Goal: Entertainment & Leisure: Consume media (video, audio)

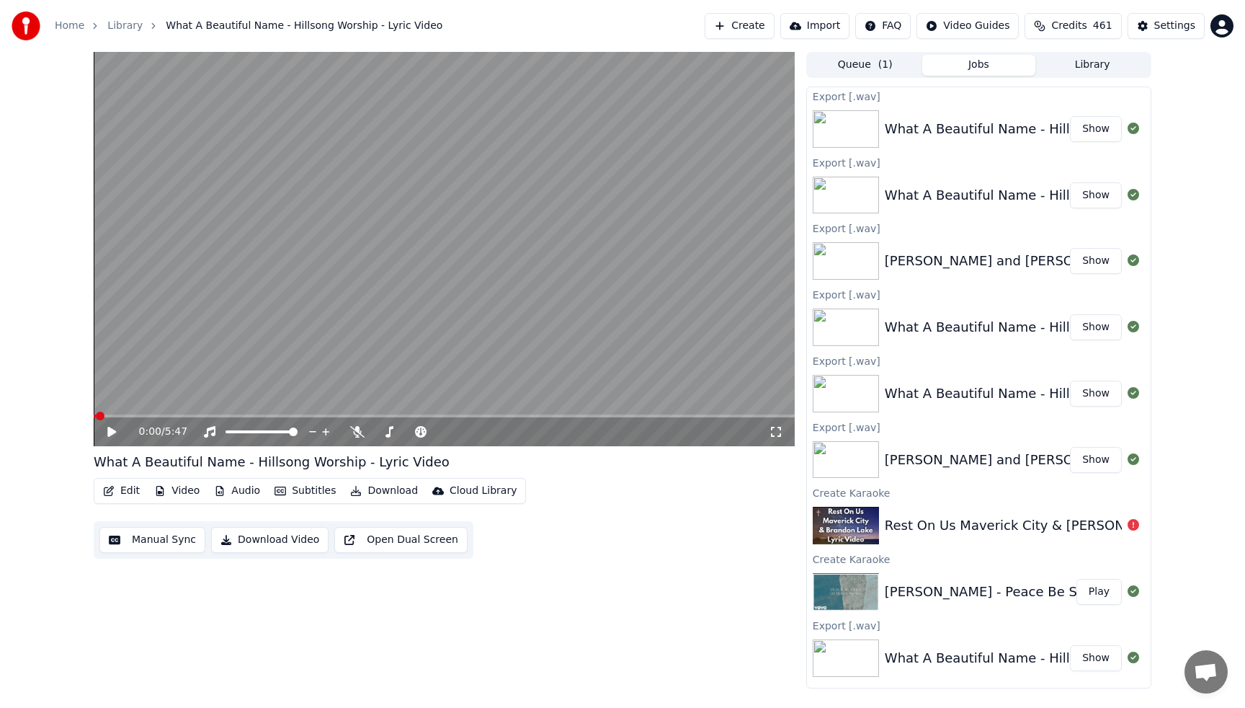
click at [1091, 68] on button "Library" at bounding box center [1093, 65] width 114 height 21
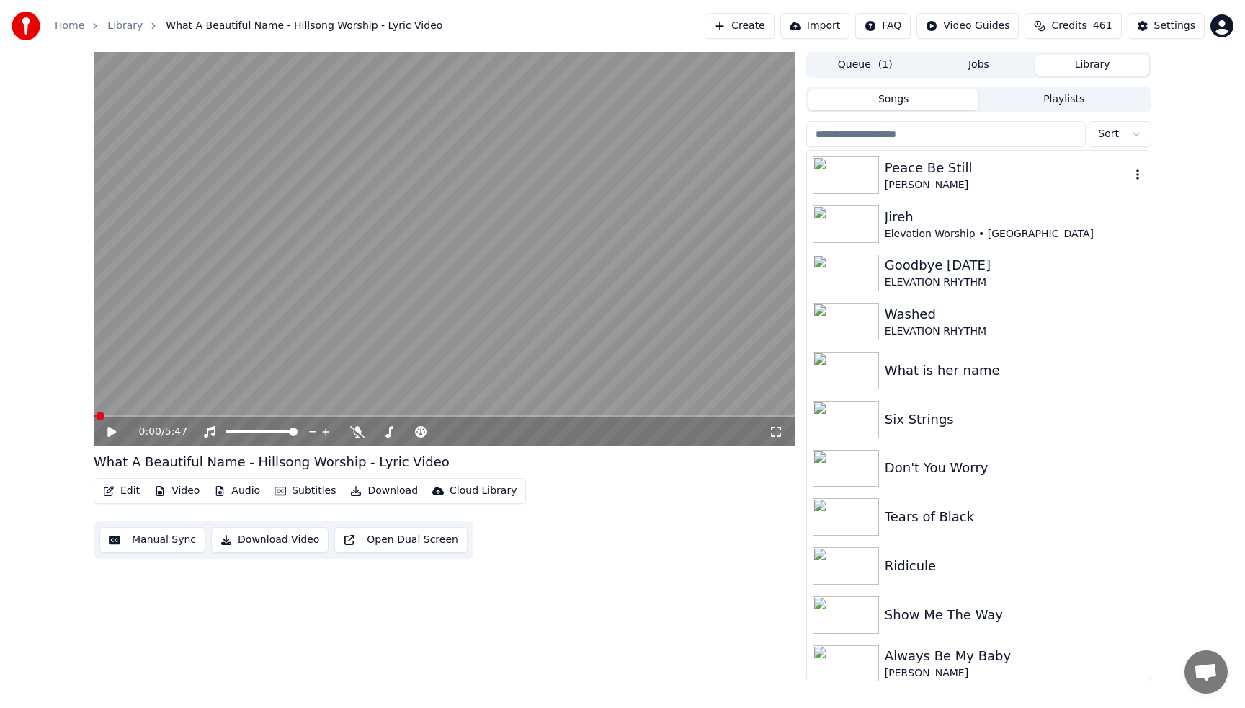
click at [938, 179] on div "[PERSON_NAME]" at bounding box center [1008, 185] width 246 height 14
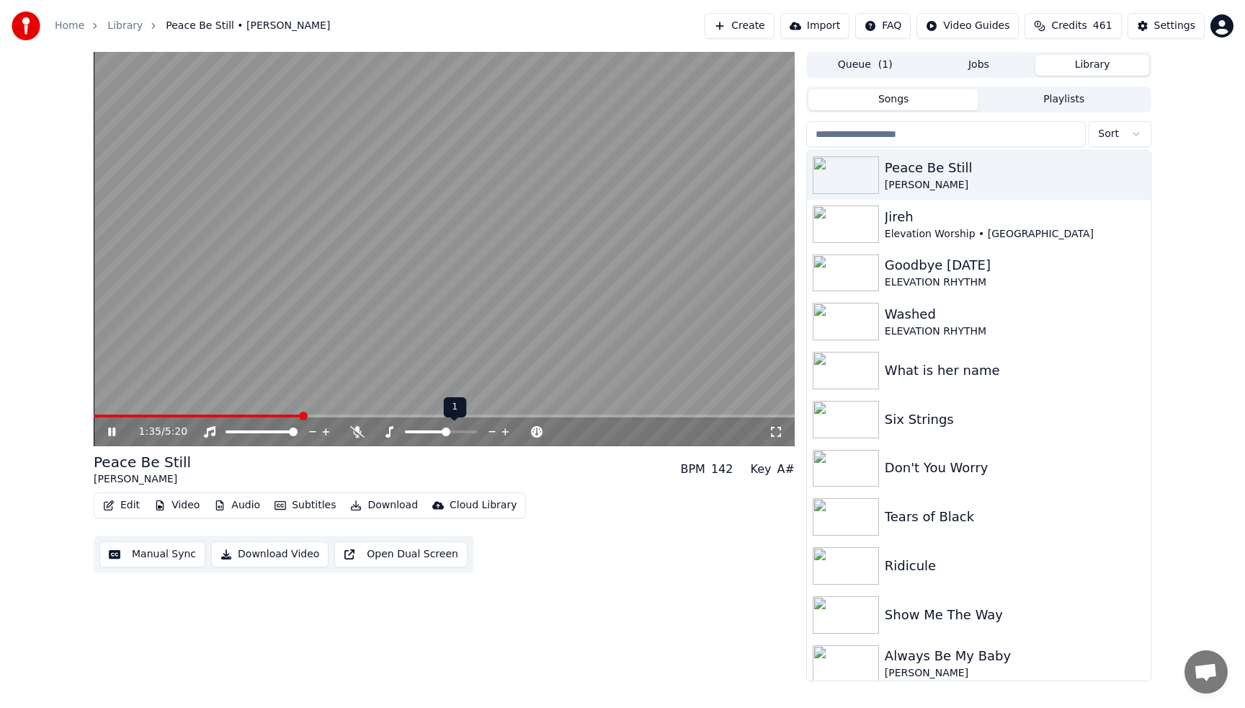
click at [507, 429] on icon at bounding box center [506, 431] width 14 height 14
click at [97, 417] on span at bounding box center [96, 415] width 4 height 3
click at [207, 329] on video at bounding box center [444, 249] width 701 height 394
click at [490, 432] on icon at bounding box center [493, 431] width 14 height 14
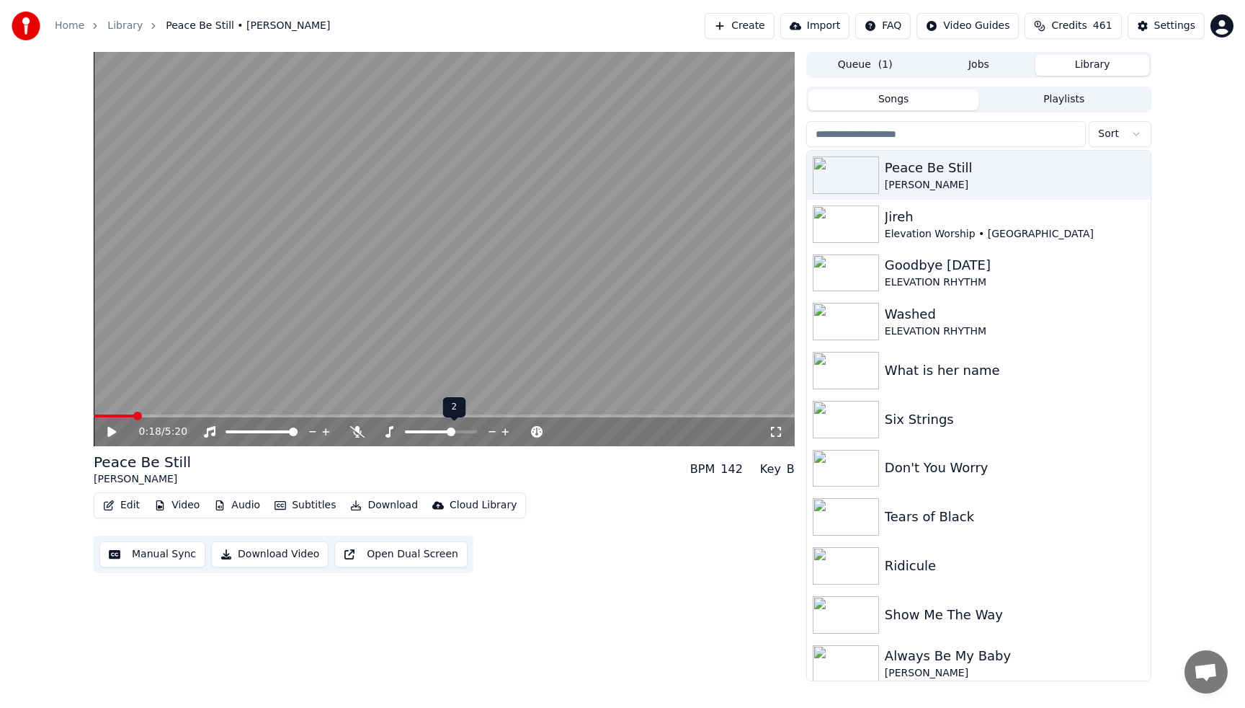
click at [490, 432] on icon at bounding box center [493, 431] width 14 height 14
click at [96, 416] on span at bounding box center [95, 415] width 2 height 3
click at [110, 435] on icon at bounding box center [111, 432] width 9 height 10
click at [508, 431] on icon at bounding box center [506, 431] width 14 height 14
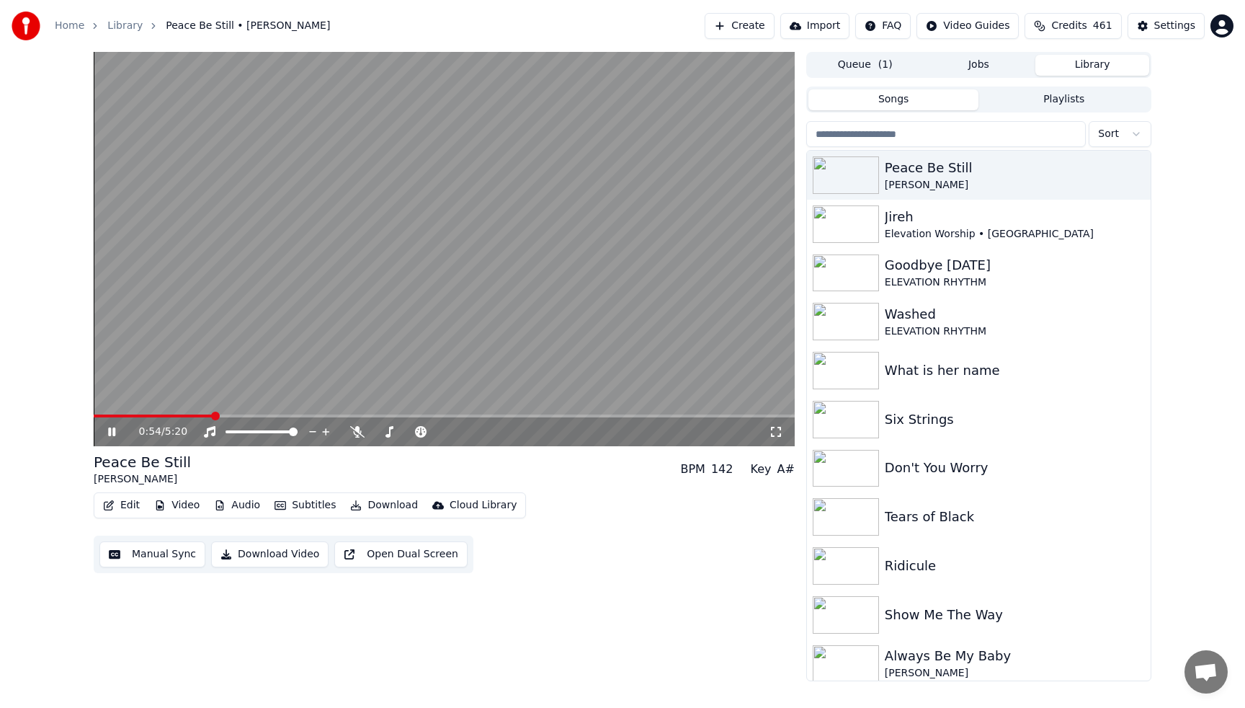
click at [99, 414] on video at bounding box center [444, 249] width 701 height 394
click at [94, 413] on video at bounding box center [444, 249] width 701 height 394
click at [97, 417] on span at bounding box center [154, 415] width 121 height 3
click at [401, 230] on video at bounding box center [444, 249] width 701 height 394
click at [1007, 137] on input "search" at bounding box center [946, 134] width 280 height 26
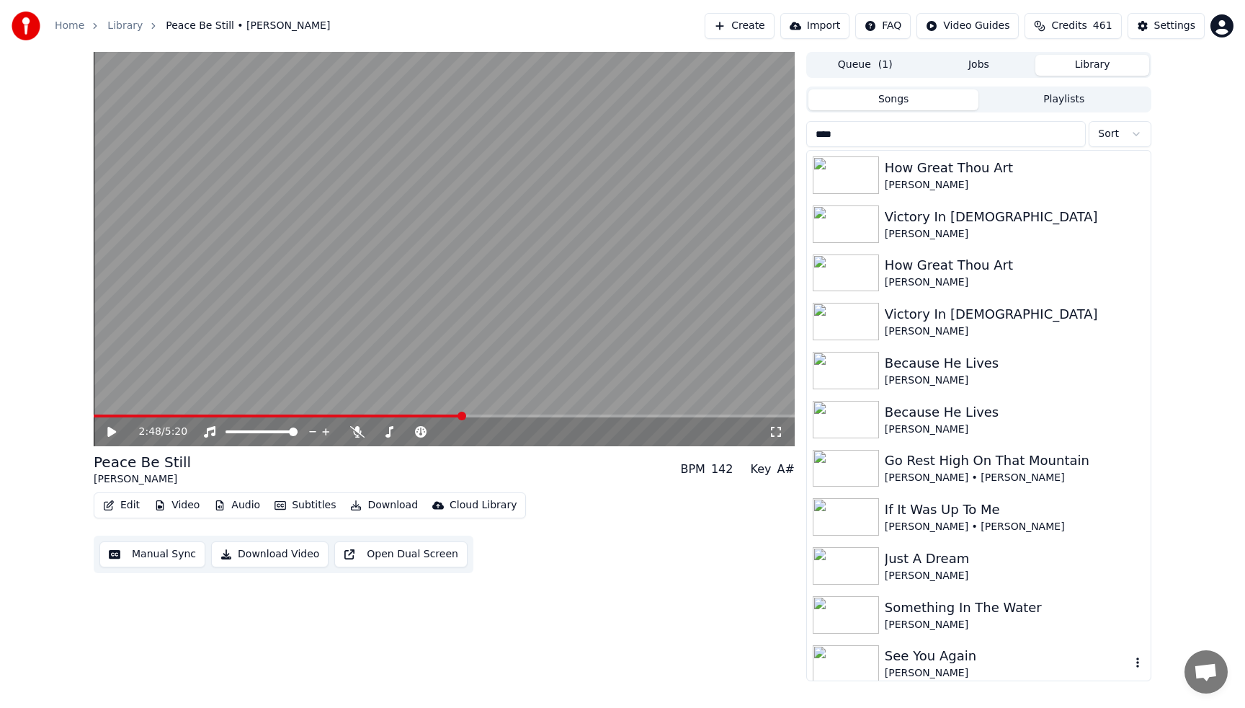
type input "****"
click at [967, 667] on div "[PERSON_NAME]" at bounding box center [1008, 673] width 246 height 14
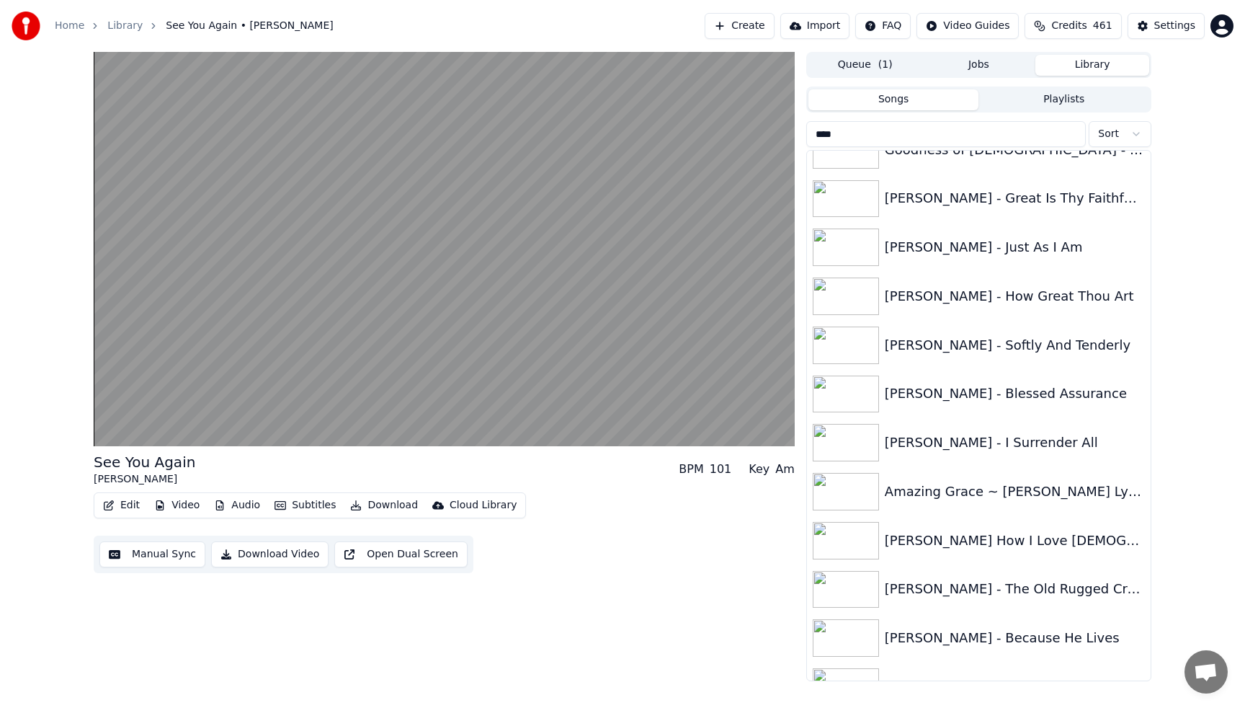
scroll to position [663, 0]
click at [976, 200] on div "[PERSON_NAME] - Great Is Thy Faithfulness" at bounding box center [1008, 197] width 246 height 20
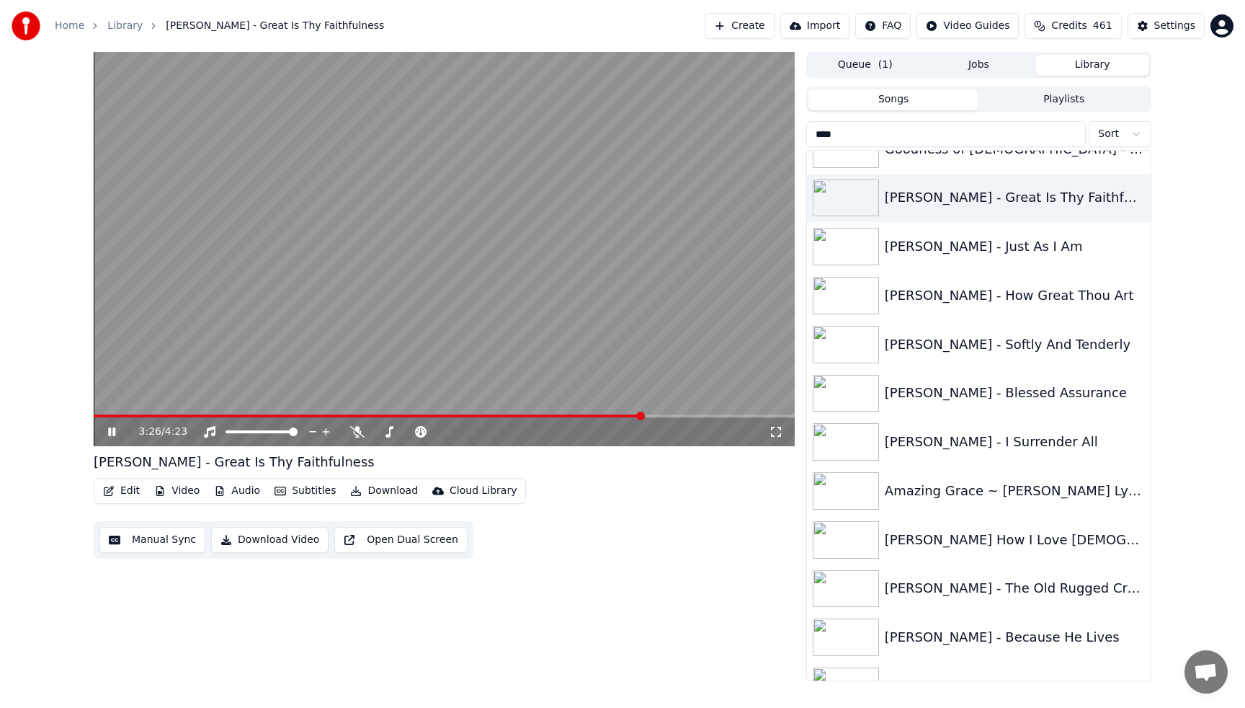
click at [691, 177] on video at bounding box center [444, 249] width 701 height 394
click at [754, 23] on button "Create" at bounding box center [740, 26] width 70 height 26
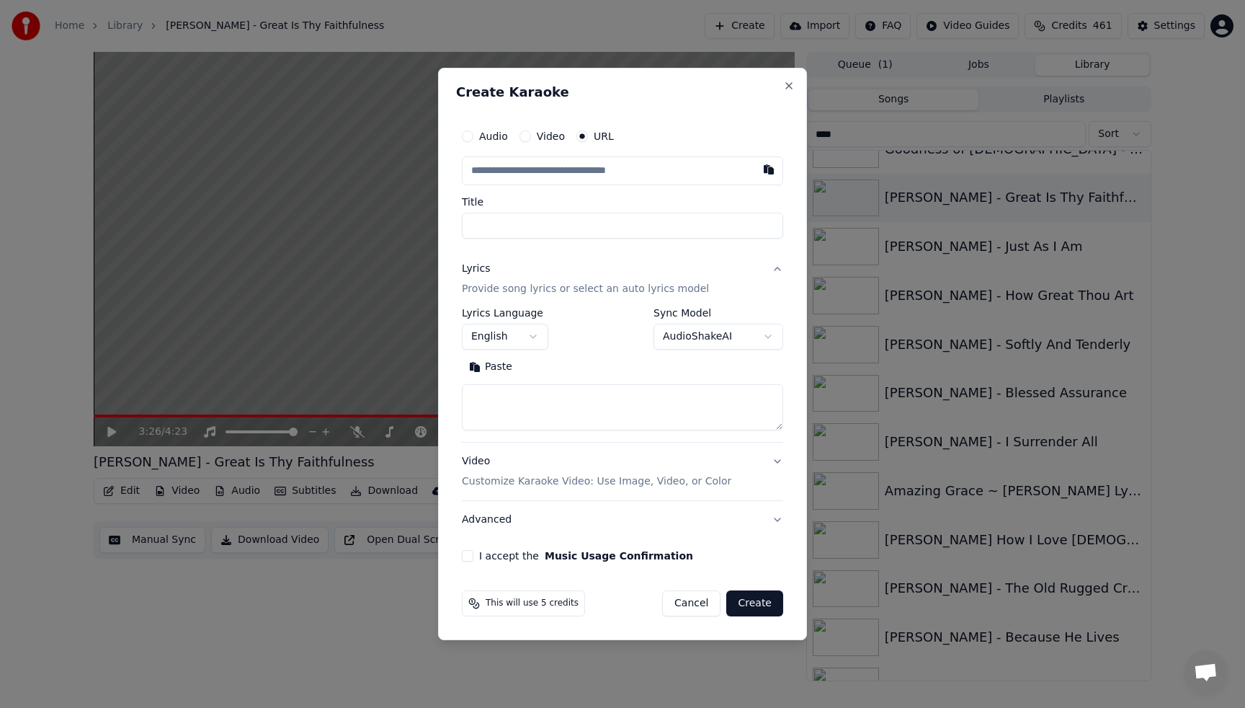
type input "**********"
click at [466, 558] on button "I accept the Music Usage Confirmation" at bounding box center [468, 556] width 12 height 12
click at [543, 365] on button "Search" at bounding box center [552, 366] width 65 height 23
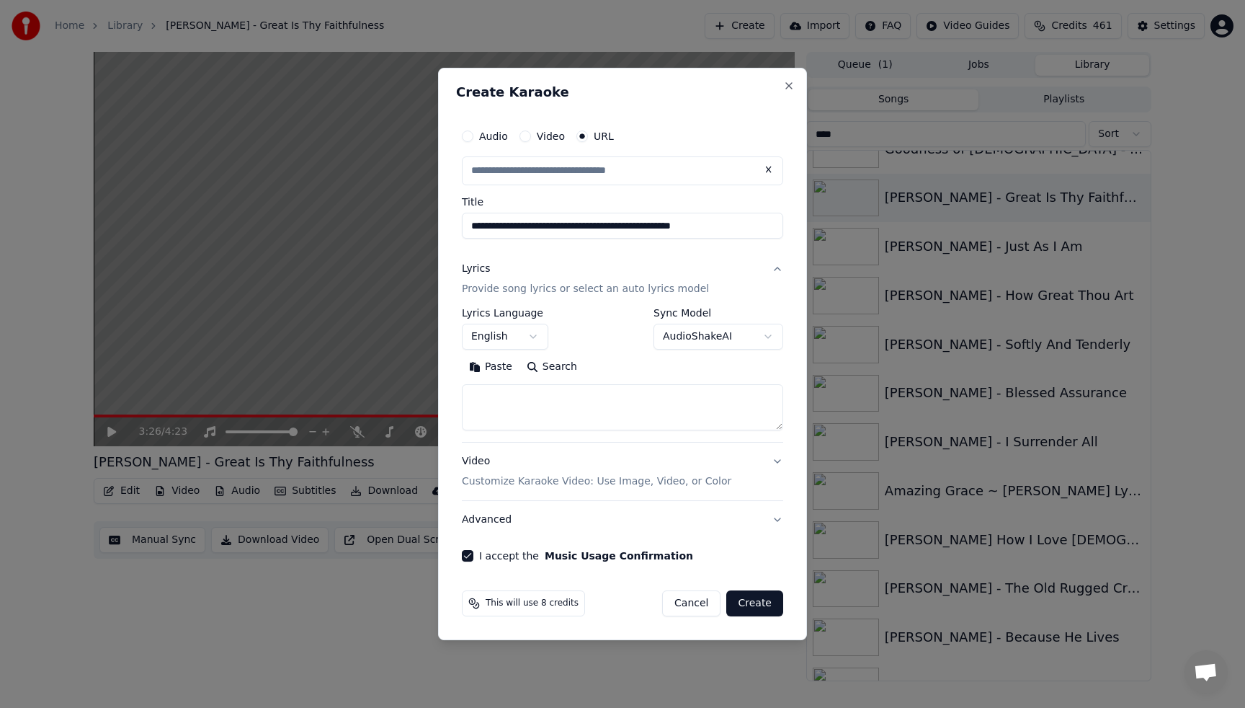
click at [510, 405] on textarea at bounding box center [622, 407] width 321 height 46
type input "**********"
type textarea "*"
click at [765, 607] on button "Create" at bounding box center [754, 603] width 57 height 26
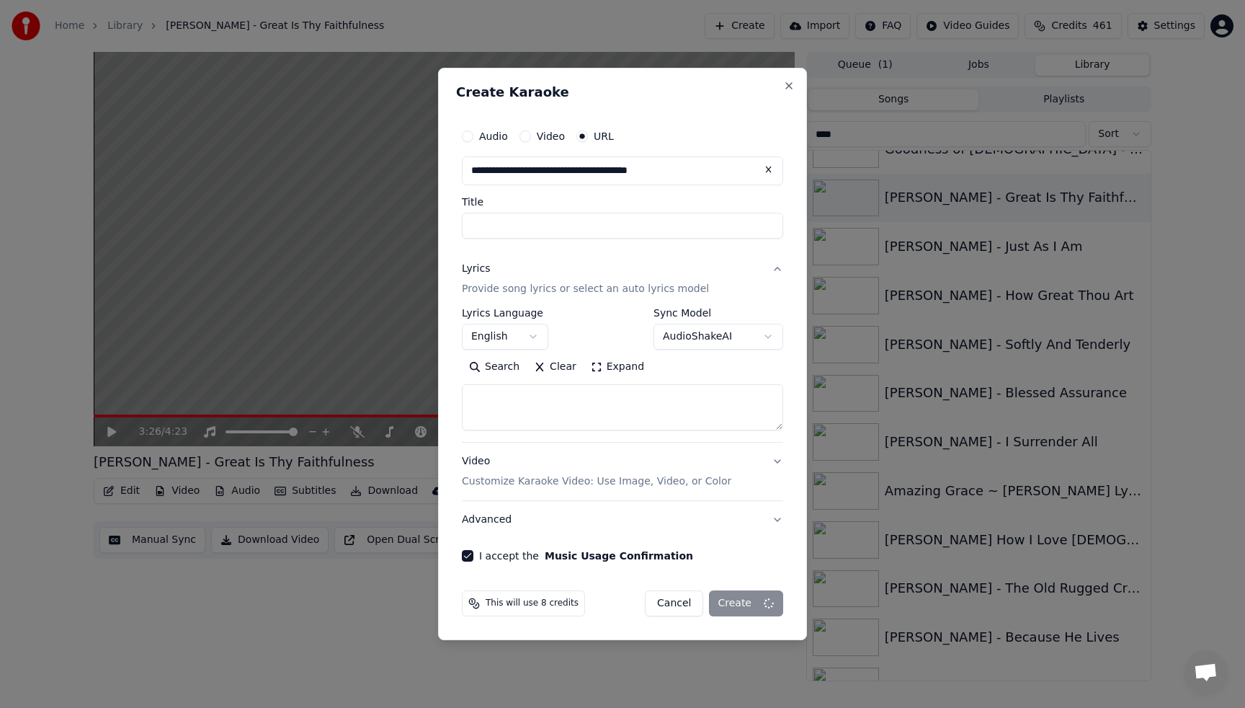
select select
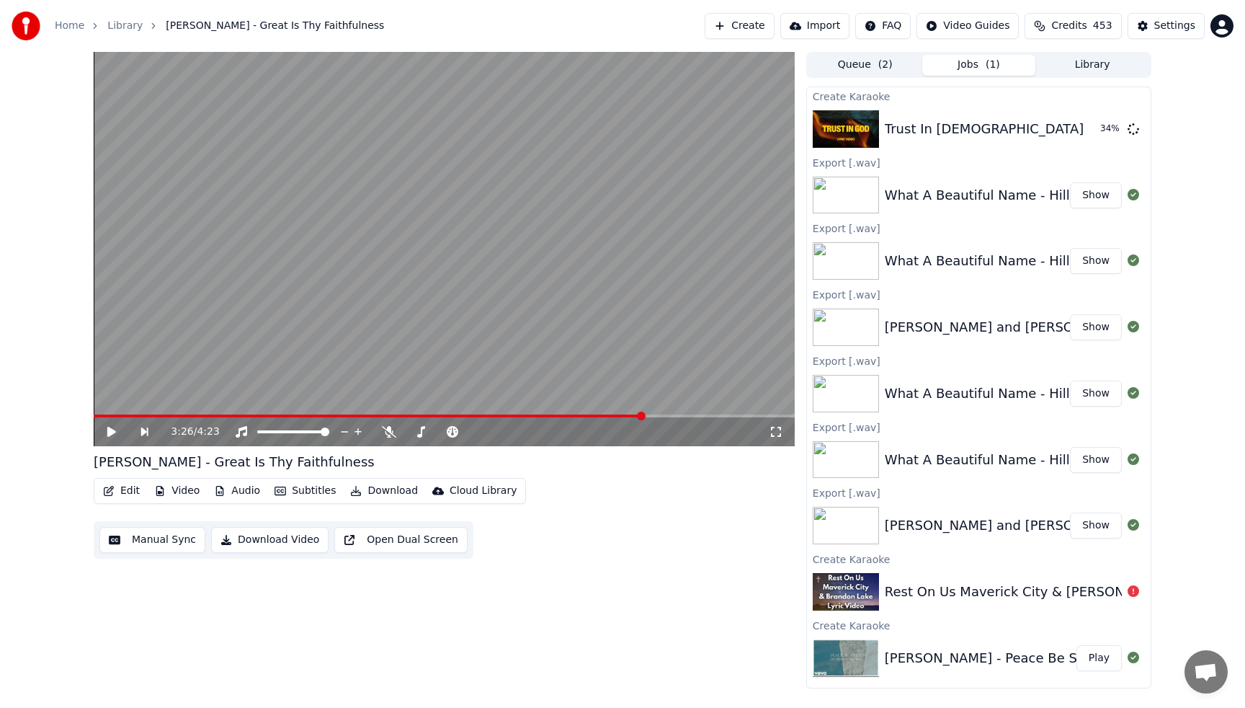
click at [1095, 65] on button "Library" at bounding box center [1093, 65] width 114 height 21
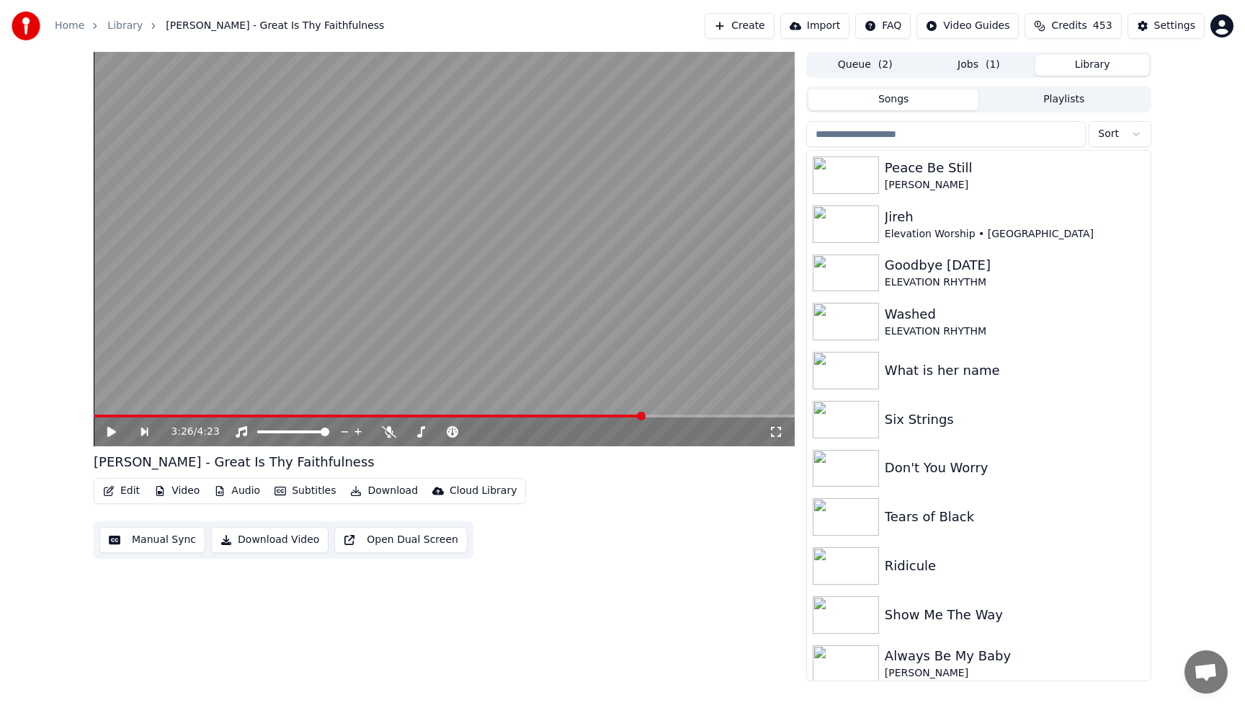
click at [915, 141] on input "search" at bounding box center [946, 134] width 280 height 26
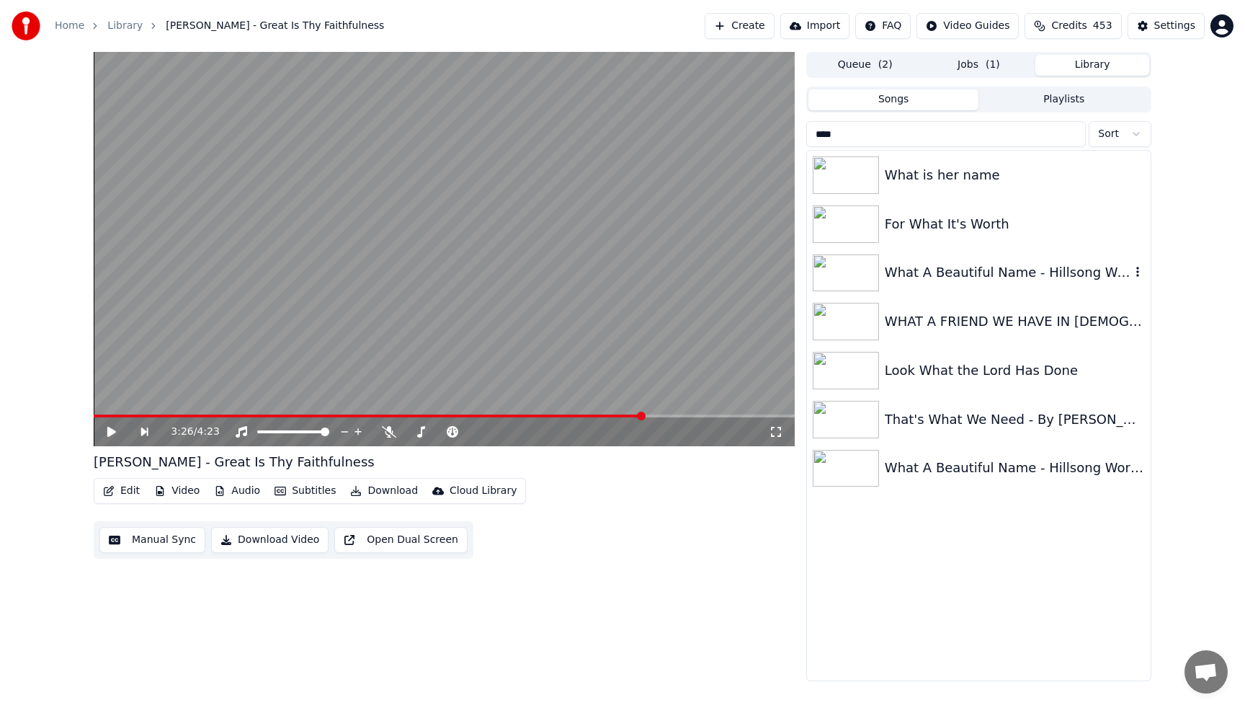
type input "****"
click at [1003, 266] on div "What A Beautiful Name - Hillsong Worship" at bounding box center [1008, 272] width 246 height 20
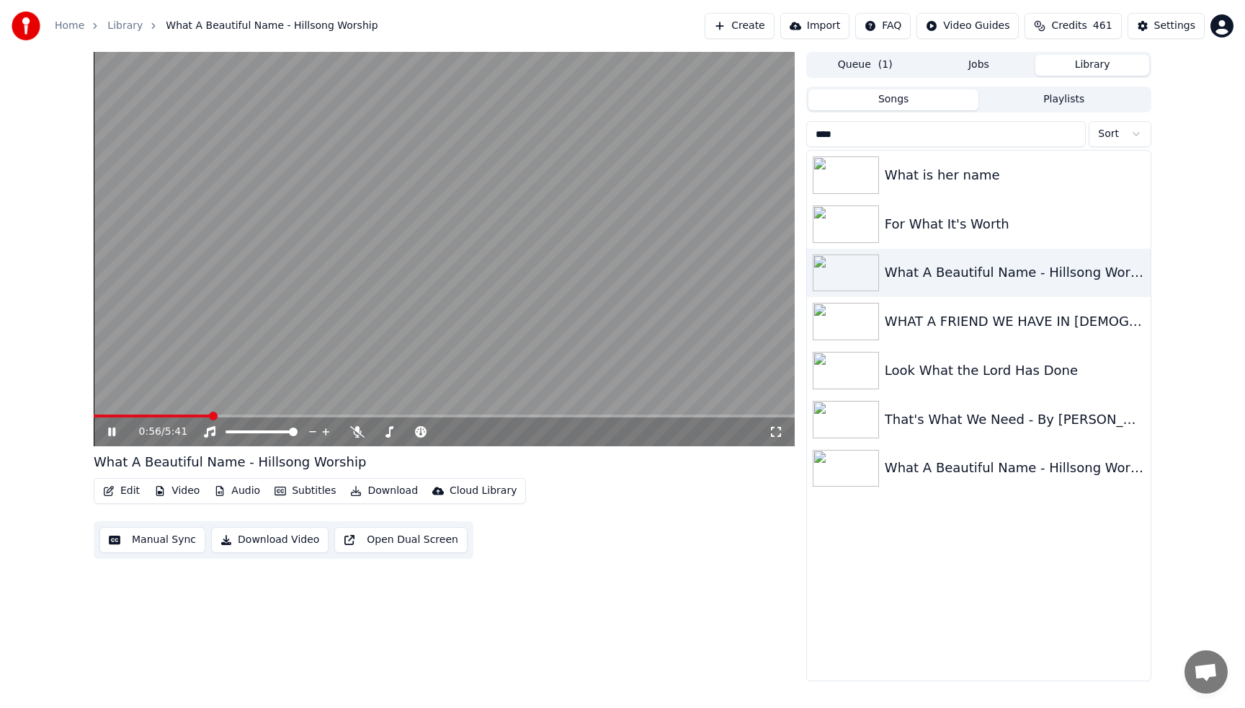
click at [640, 198] on video at bounding box center [444, 249] width 701 height 394
click at [997, 68] on button "Jobs" at bounding box center [979, 65] width 114 height 21
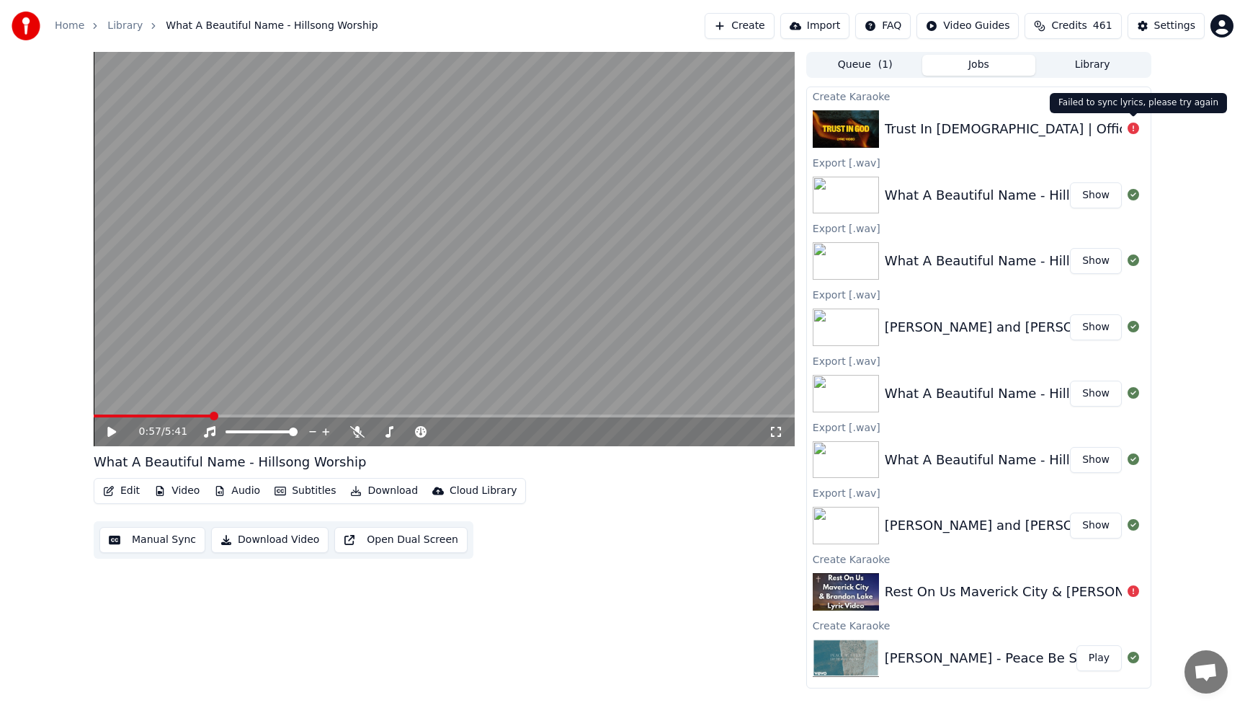
click at [1131, 125] on icon at bounding box center [1134, 129] width 12 height 12
click at [1095, 131] on div "Trust In [DEMOGRAPHIC_DATA] | Official Lyric Video | Elevation Worship" at bounding box center [1115, 129] width 460 height 20
click at [1079, 131] on div "Trust In [DEMOGRAPHIC_DATA] | Official Lyric Video | Elevation Worship" at bounding box center [1115, 129] width 460 height 20
click at [848, 131] on img at bounding box center [846, 128] width 66 height 37
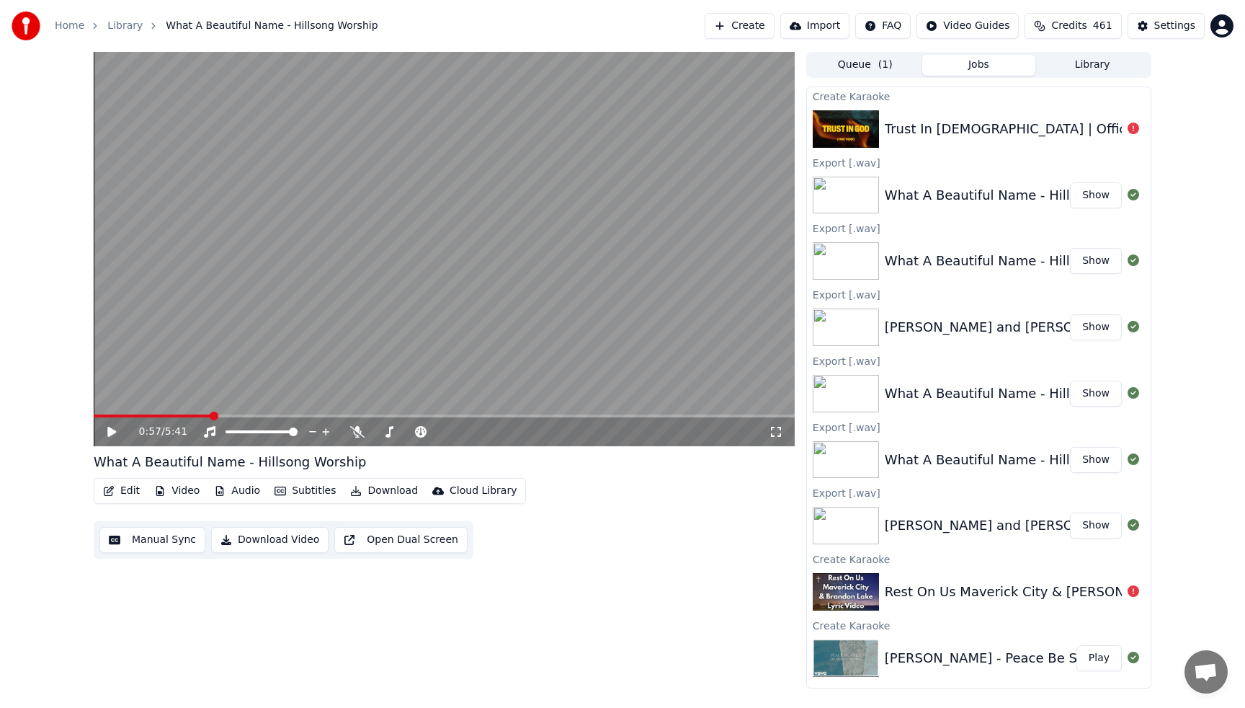
click at [848, 131] on img at bounding box center [846, 128] width 66 height 37
click at [748, 32] on button "Create" at bounding box center [740, 26] width 70 height 26
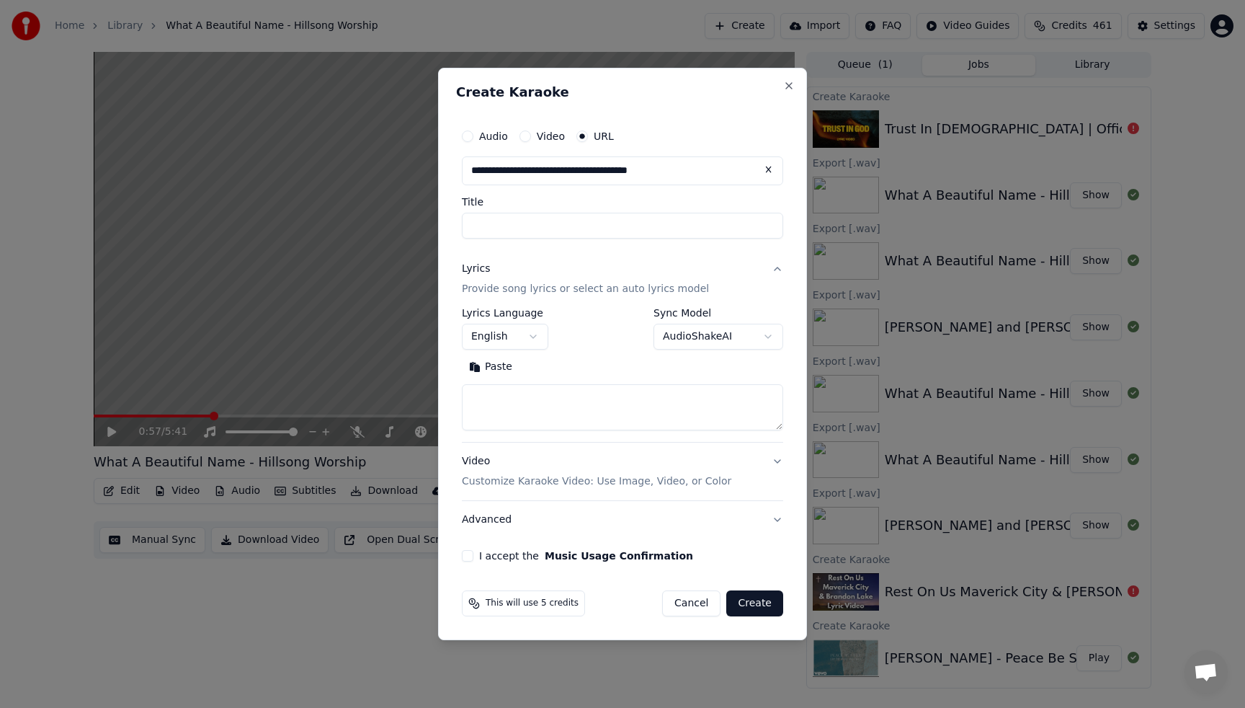
type input "**********"
click at [468, 558] on button "I accept the Music Usage Confirmation" at bounding box center [468, 556] width 12 height 12
type input "**********"
click at [557, 370] on button "Search" at bounding box center [552, 366] width 65 height 23
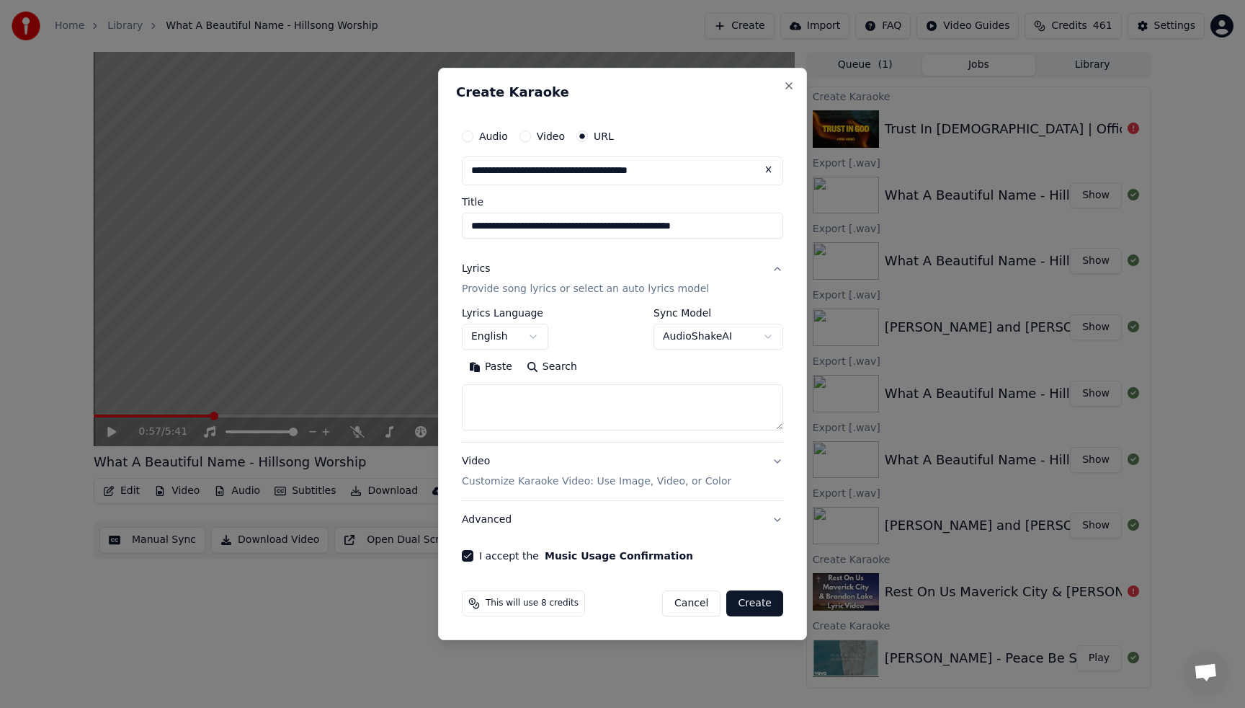
click at [482, 388] on textarea at bounding box center [622, 407] width 321 height 46
type textarea "*"
click at [756, 601] on button "Create" at bounding box center [754, 603] width 57 height 26
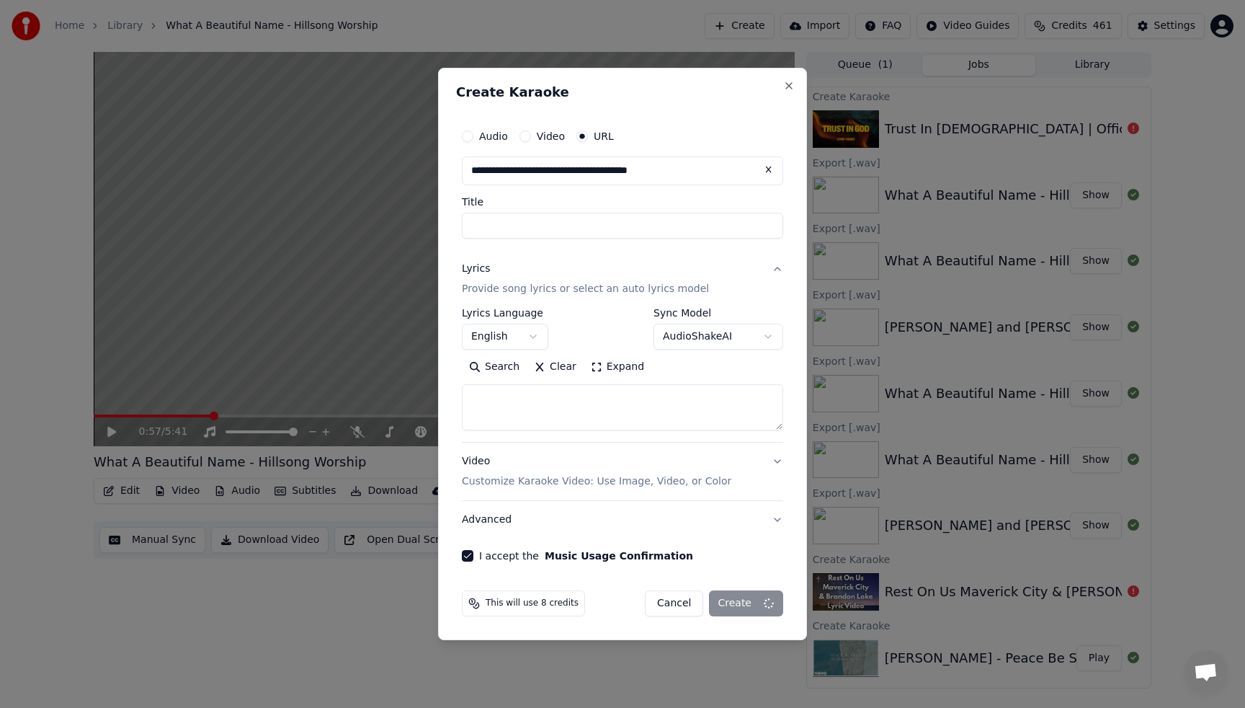
select select
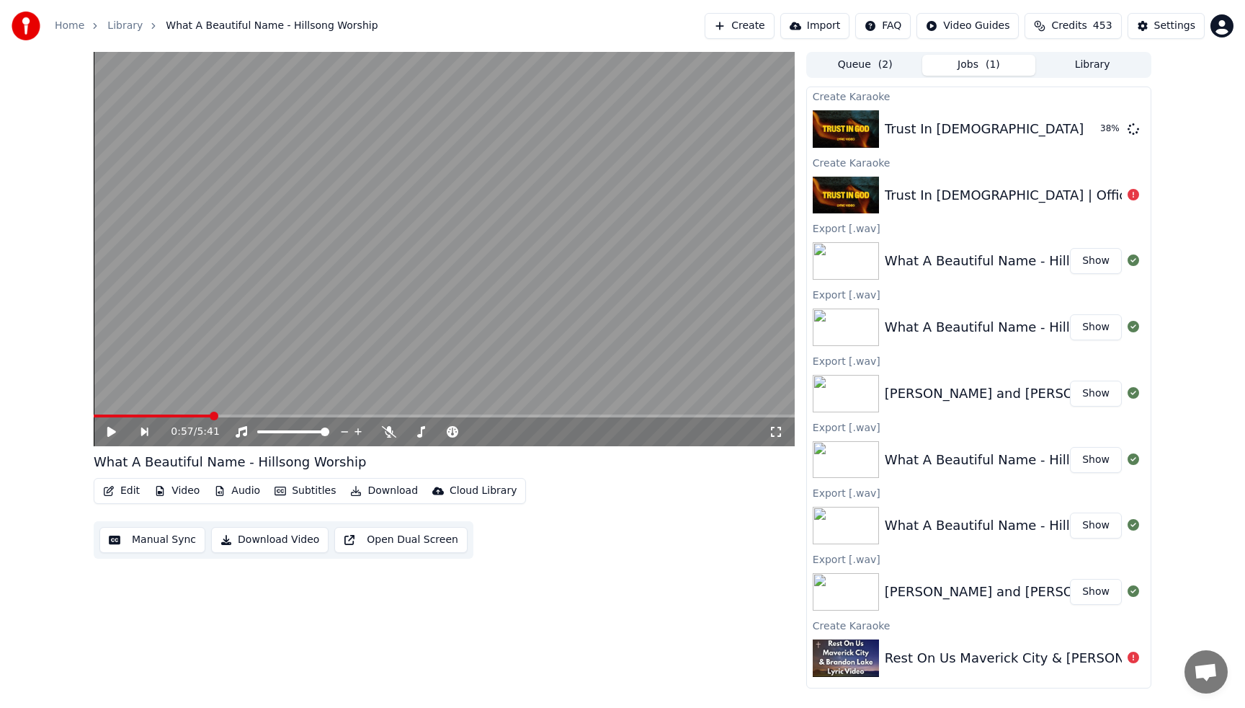
click at [1096, 65] on button "Library" at bounding box center [1093, 65] width 114 height 21
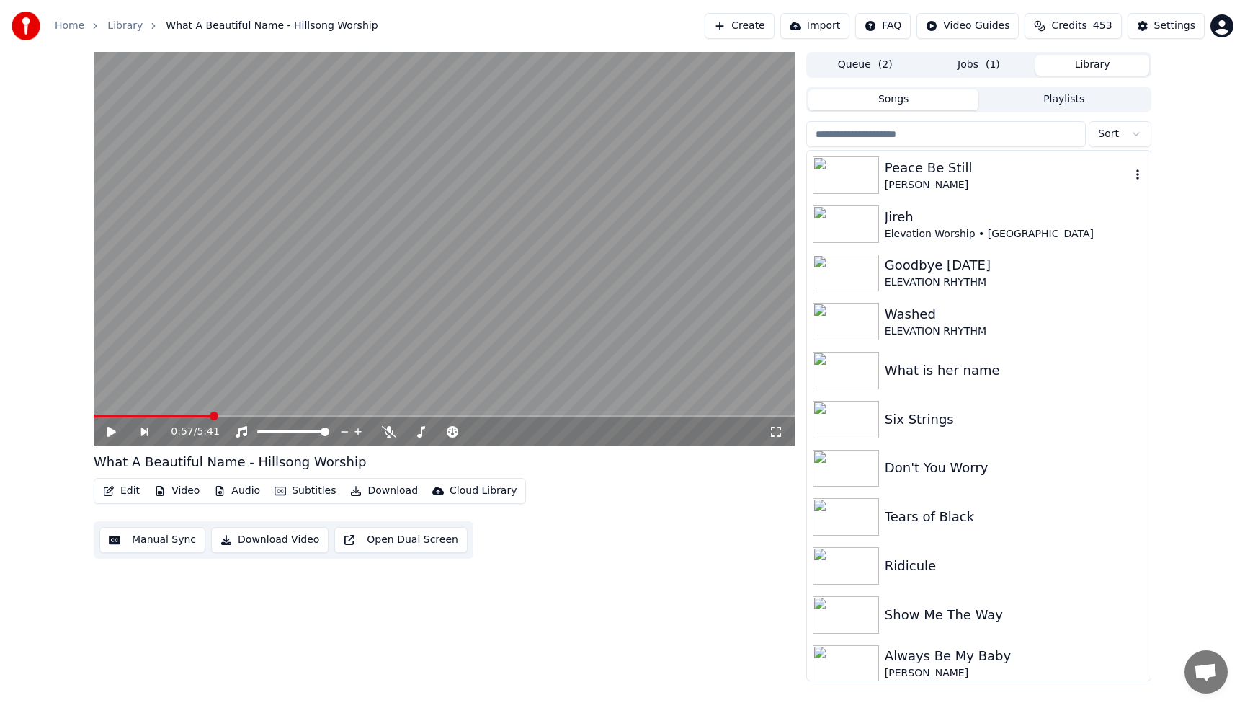
click at [946, 187] on div "[PERSON_NAME]" at bounding box center [1008, 185] width 246 height 14
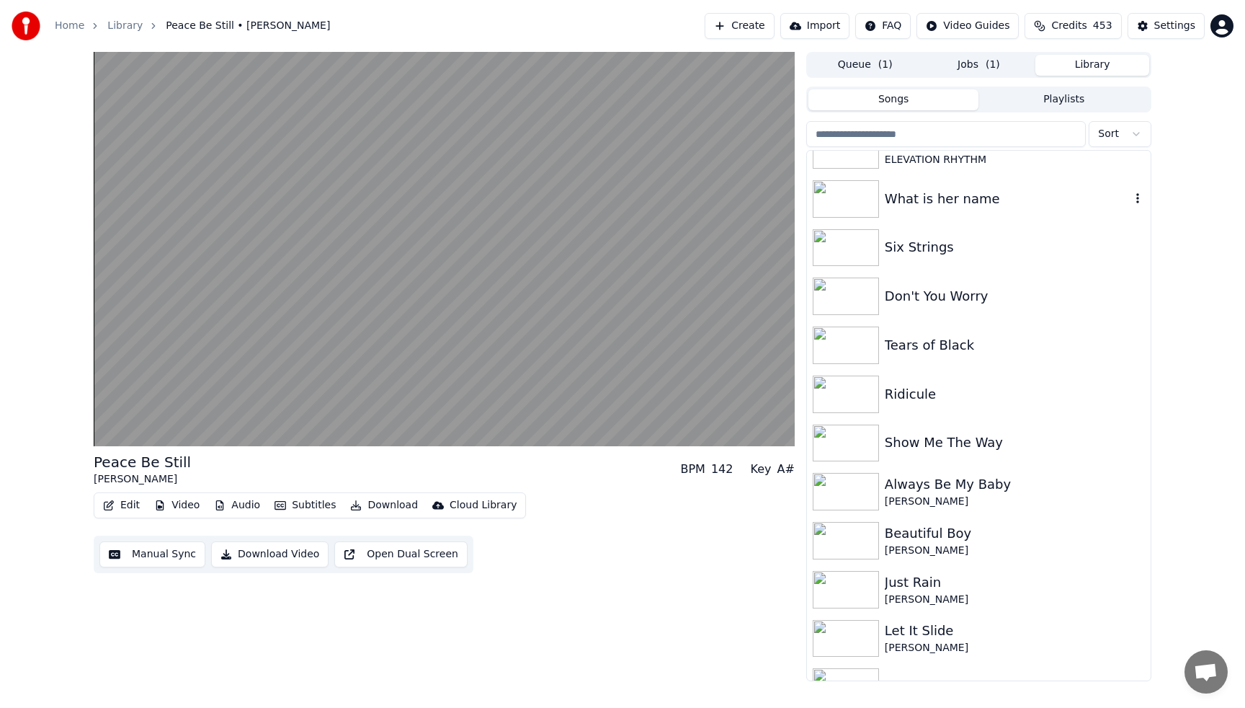
scroll to position [173, 0]
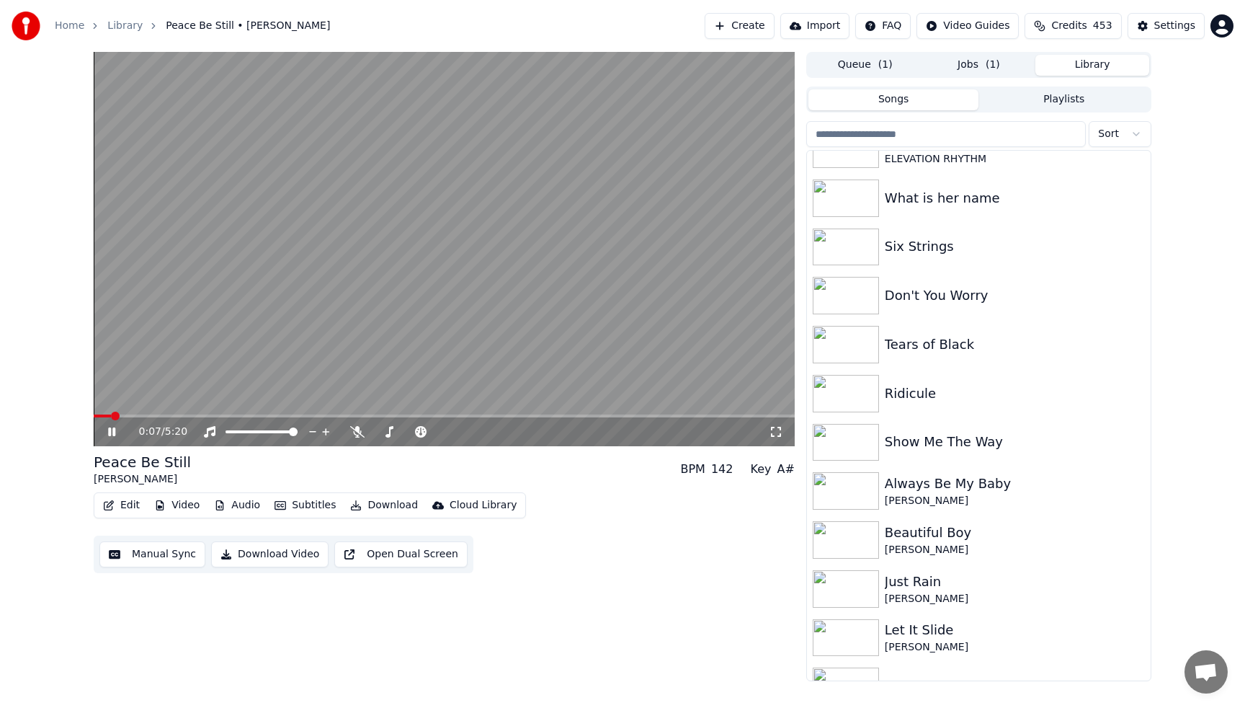
click at [747, 134] on video at bounding box center [444, 249] width 701 height 394
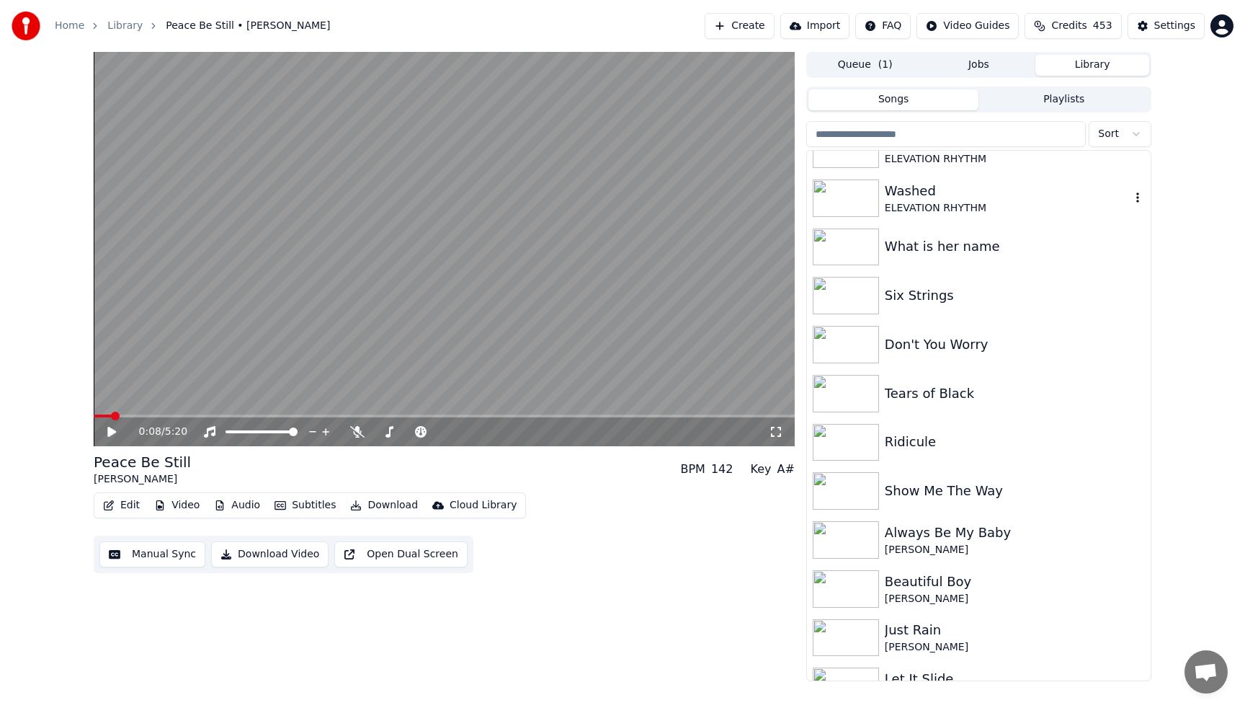
click at [945, 202] on div "ELEVATION RHYTHM" at bounding box center [1008, 208] width 246 height 14
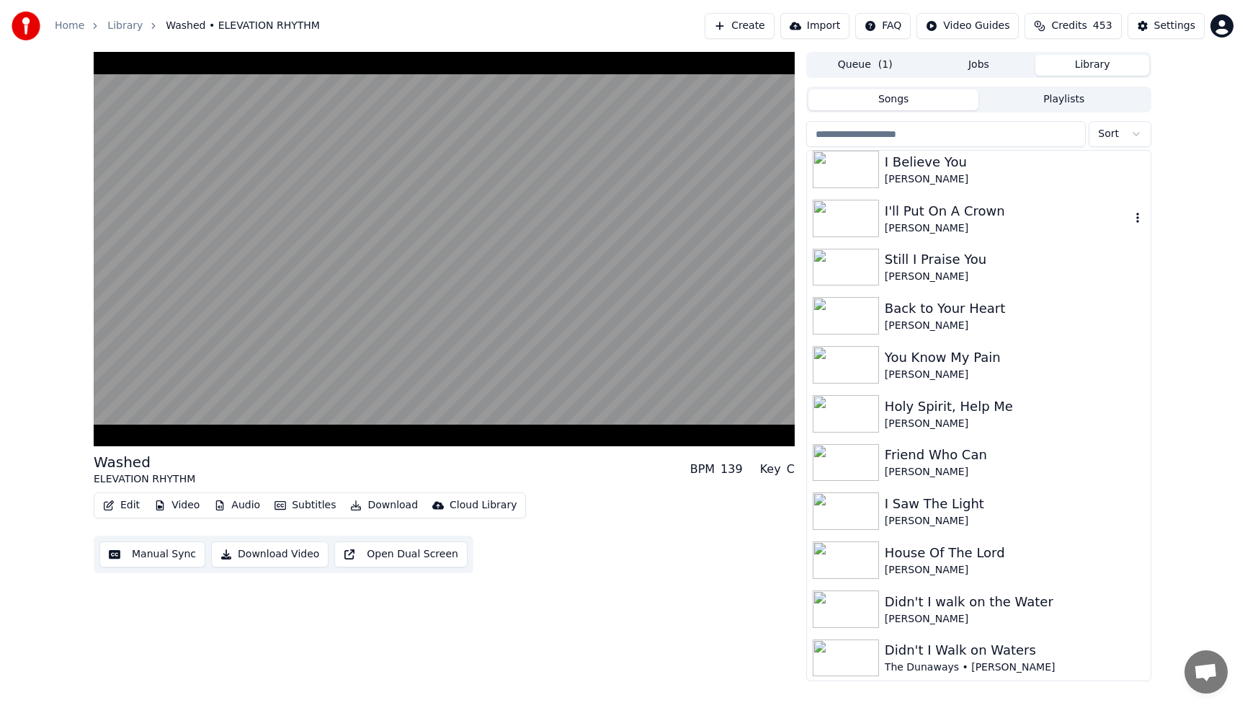
scroll to position [1211, 0]
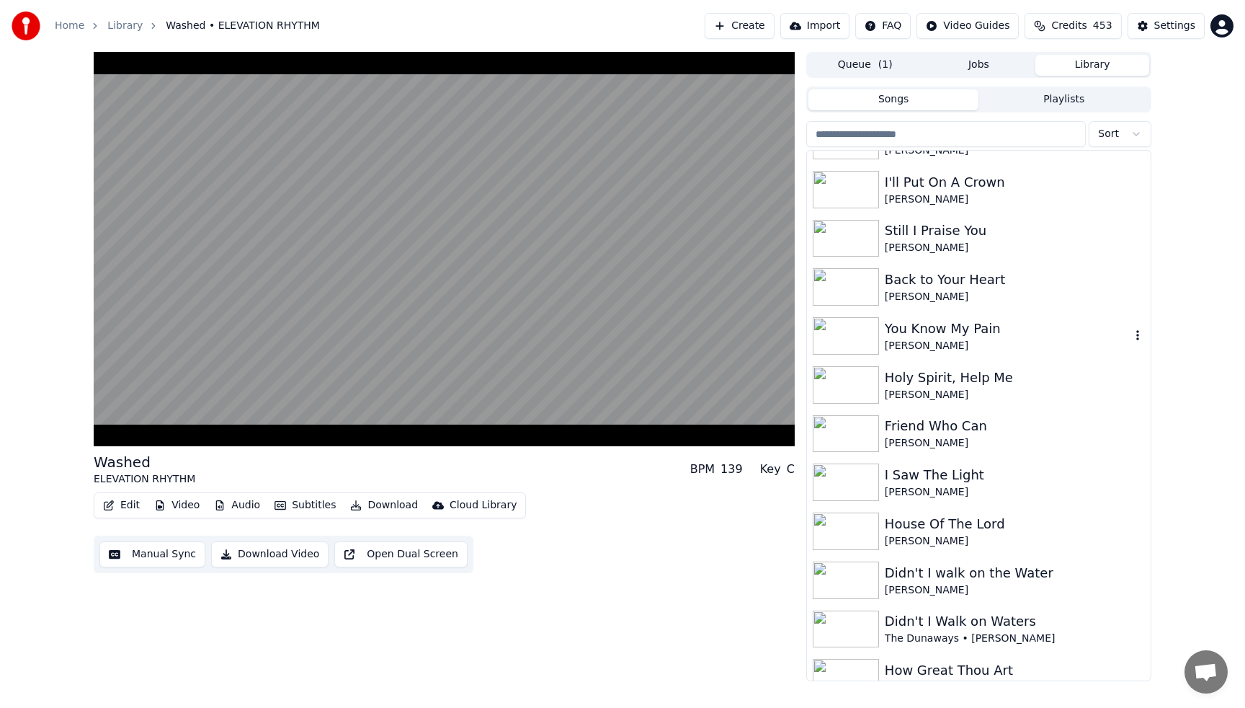
click at [953, 342] on div "[PERSON_NAME]" at bounding box center [1008, 346] width 246 height 14
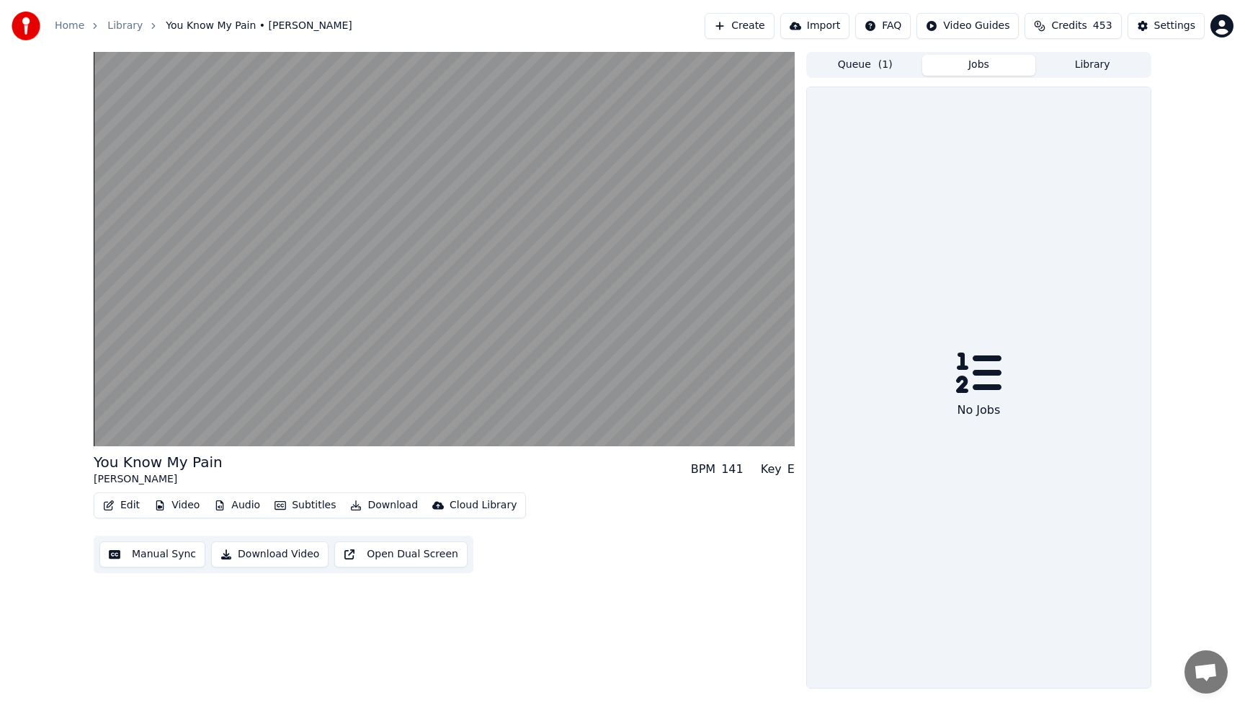
click at [948, 63] on button "Jobs" at bounding box center [979, 65] width 114 height 21
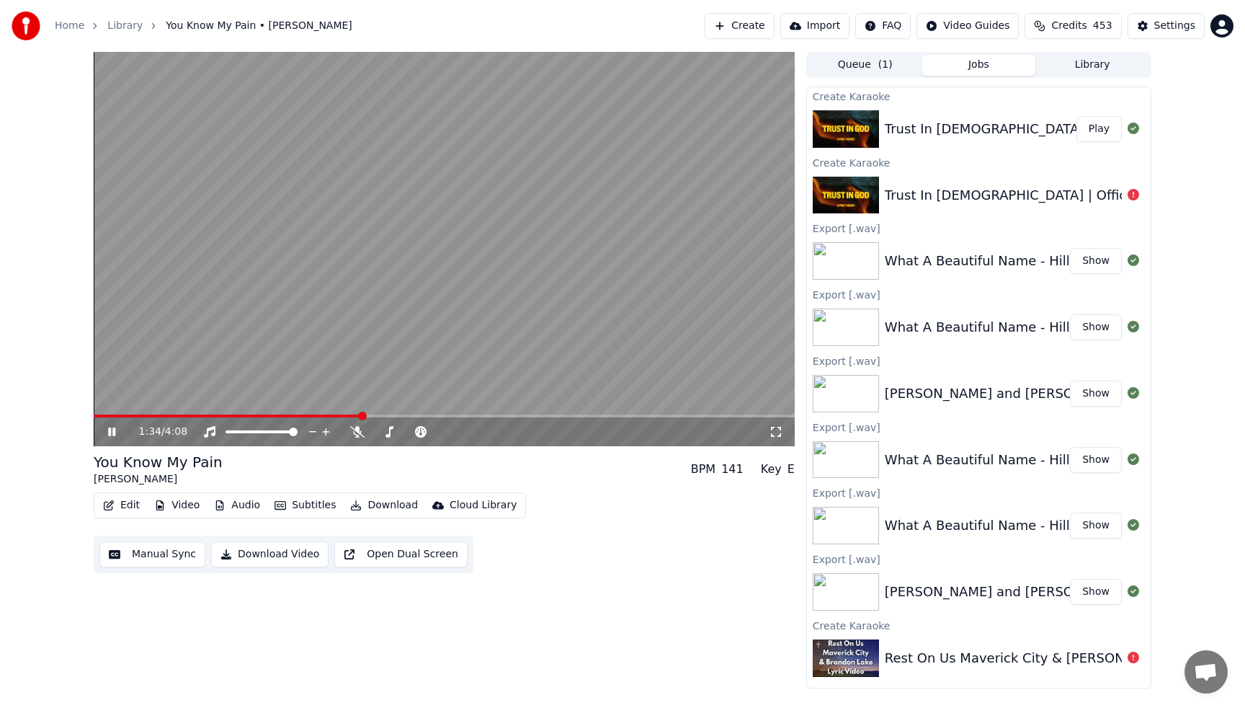
click at [658, 177] on video at bounding box center [444, 249] width 701 height 394
click at [1096, 128] on button "Play" at bounding box center [1099, 129] width 45 height 26
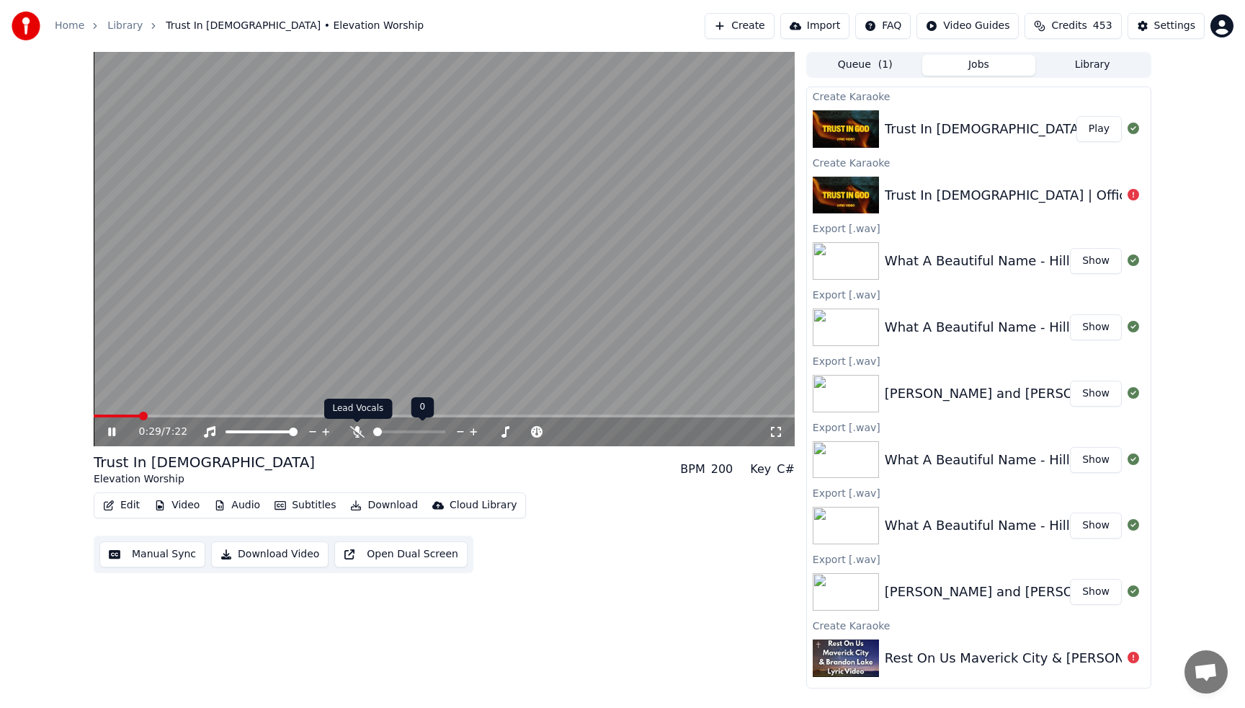
click at [357, 432] on icon at bounding box center [357, 432] width 14 height 12
click at [403, 141] on video at bounding box center [444, 249] width 701 height 394
click at [98, 417] on div "0:34 / 7:22" at bounding box center [444, 431] width 701 height 29
click at [98, 415] on span at bounding box center [121, 415] width 55 height 3
click at [112, 432] on icon at bounding box center [111, 432] width 9 height 10
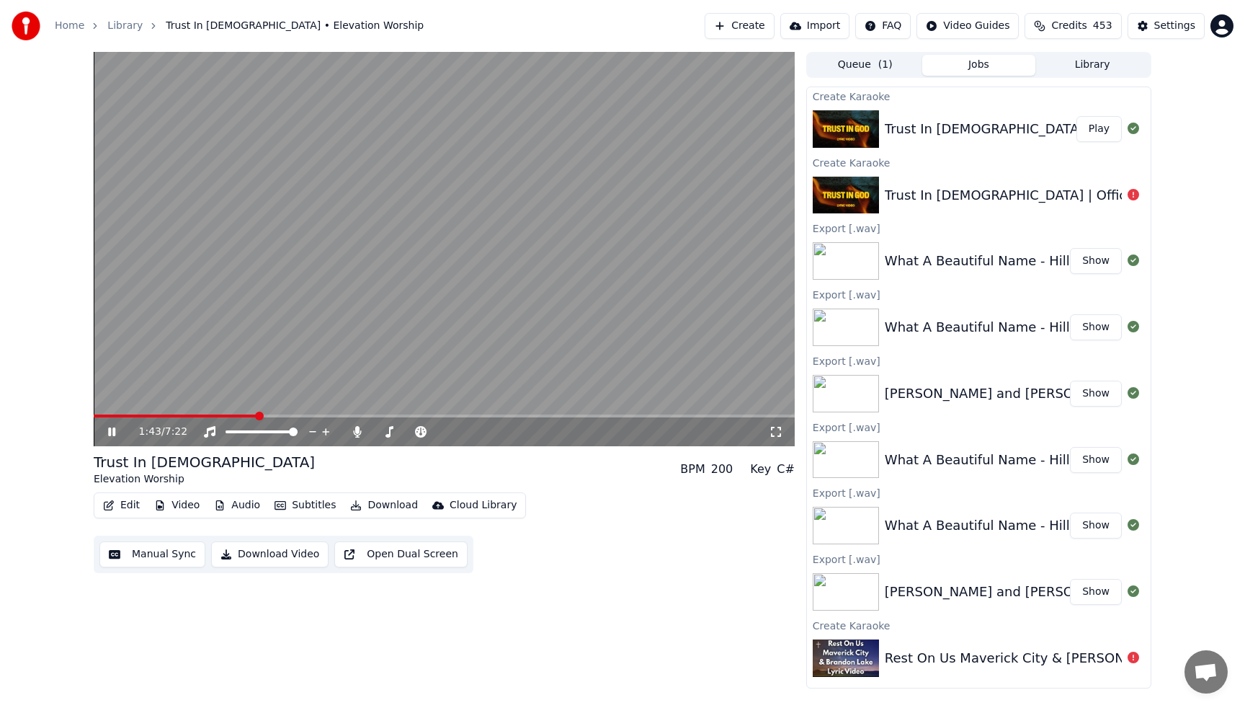
click at [272, 259] on video at bounding box center [444, 249] width 701 height 394
click at [99, 416] on span at bounding box center [176, 415] width 164 height 3
click at [112, 436] on icon at bounding box center [122, 432] width 34 height 12
click at [265, 240] on video at bounding box center [444, 249] width 701 height 394
click at [357, 432] on icon at bounding box center [357, 432] width 8 height 12
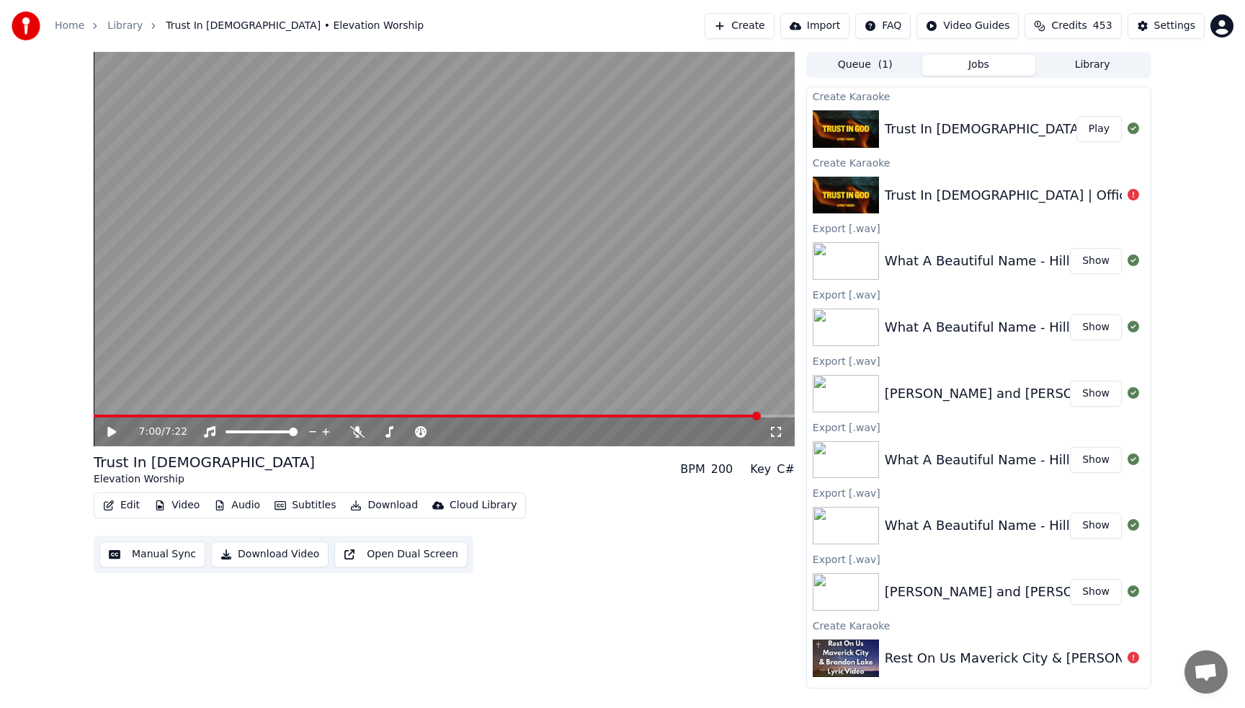
click at [96, 417] on span at bounding box center [427, 415] width 667 height 3
click at [113, 434] on icon at bounding box center [111, 432] width 9 height 10
click at [492, 432] on icon at bounding box center [493, 431] width 14 height 14
click at [95, 415] on span at bounding box center [94, 415] width 1 height 3
click at [344, 227] on video at bounding box center [444, 249] width 701 height 394
